Goal: Information Seeking & Learning: Find specific page/section

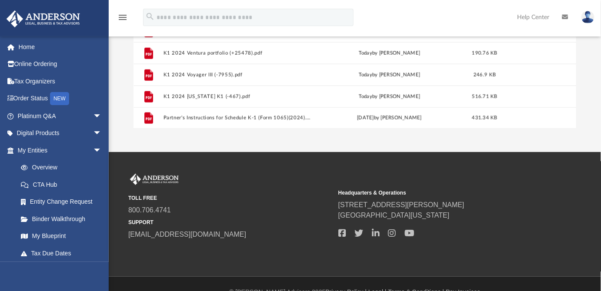
scroll to position [187, 0]
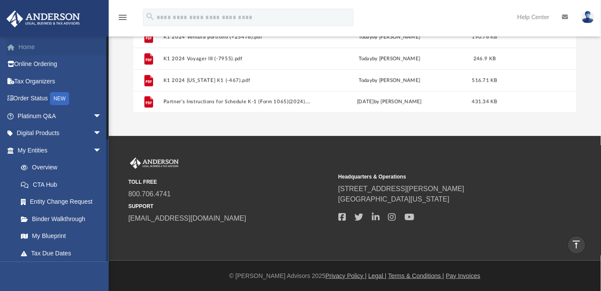
click at [28, 47] on link "Home" at bounding box center [60, 46] width 109 height 17
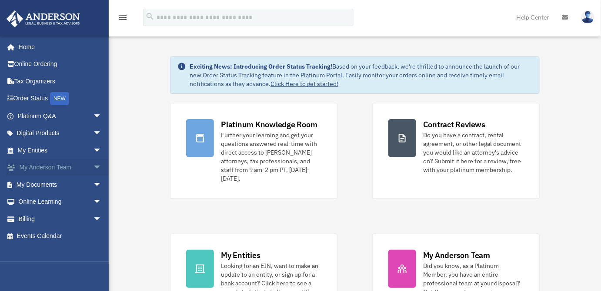
click at [93, 167] on span "arrow_drop_down" at bounding box center [101, 168] width 17 height 18
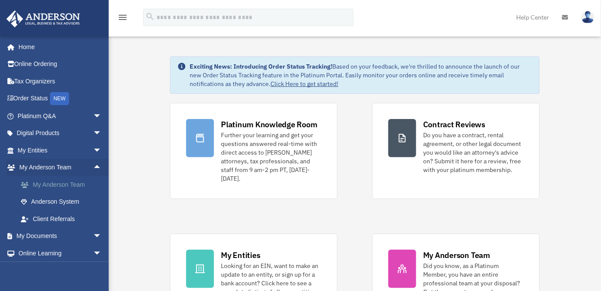
click at [64, 181] on link "My Anderson Team" at bounding box center [63, 184] width 103 height 17
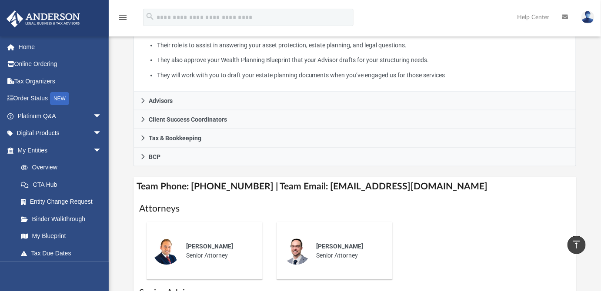
scroll to position [221, 0]
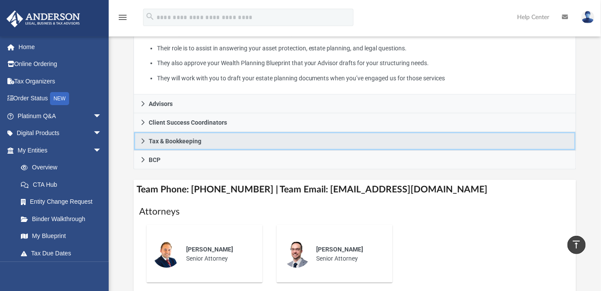
click at [141, 138] on icon at bounding box center [143, 141] width 6 height 6
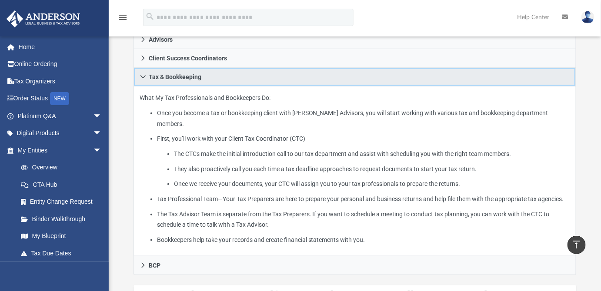
scroll to position [182, 0]
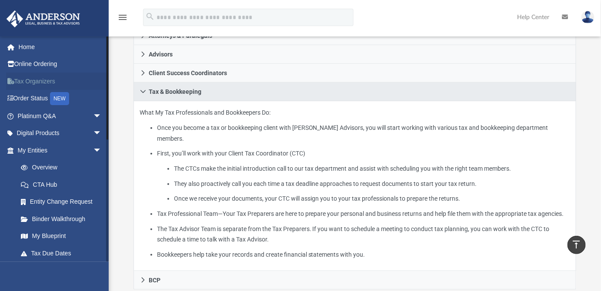
click at [37, 82] on link "Tax Organizers" at bounding box center [60, 81] width 109 height 17
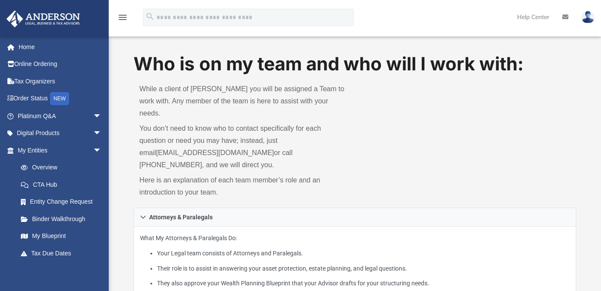
scroll to position [34, 0]
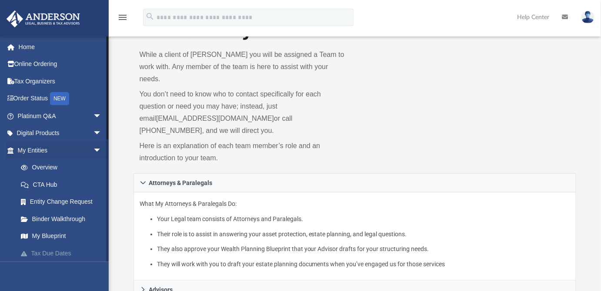
click at [27, 252] on span at bounding box center [29, 254] width 6 height 6
